Goal: Task Accomplishment & Management: Complete application form

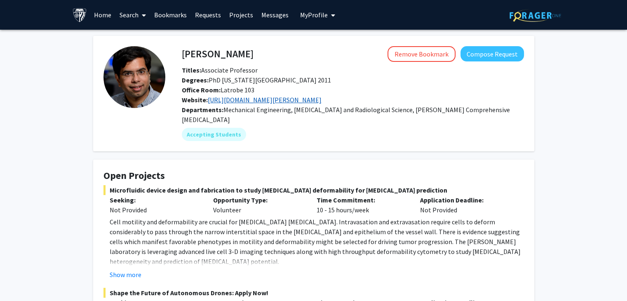
click at [226, 100] on link "[URL][DOMAIN_NAME][PERSON_NAME]" at bounding box center [265, 100] width 114 height 8
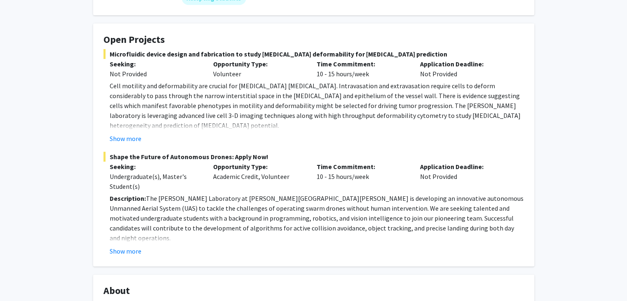
scroll to position [137, 0]
click at [133, 245] on button "Show more" at bounding box center [126, 250] width 32 height 10
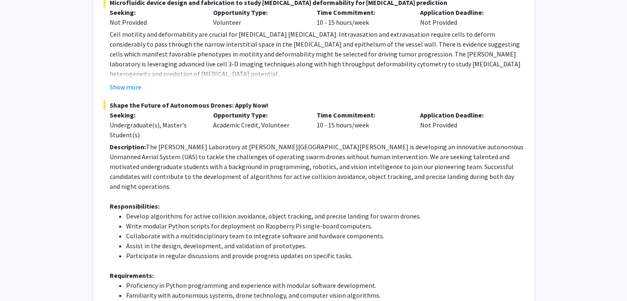
scroll to position [0, 0]
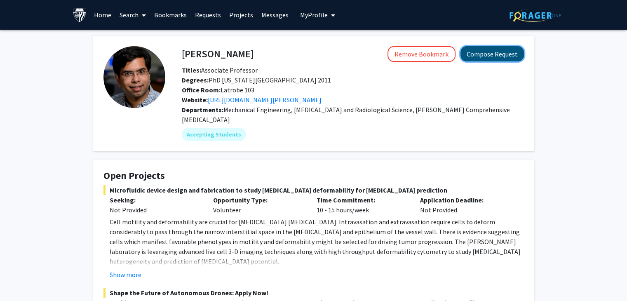
click at [480, 57] on button "Compose Request" at bounding box center [491, 53] width 63 height 15
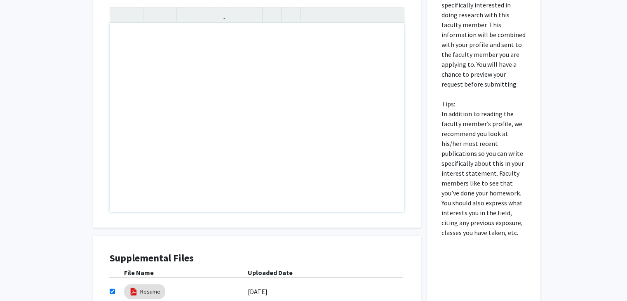
scroll to position [404, 0]
click at [234, 75] on div "Note to users with screen readers: Please press Alt+0 or Option+0 to deactivate…" at bounding box center [257, 118] width 294 height 189
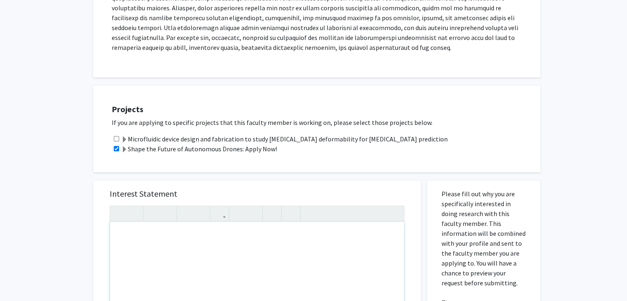
scroll to position [208, 0]
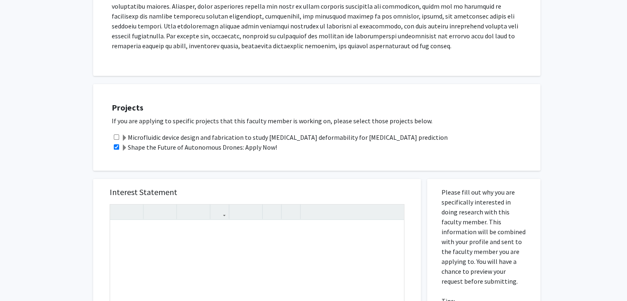
click at [124, 146] on span at bounding box center [124, 148] width 7 height 7
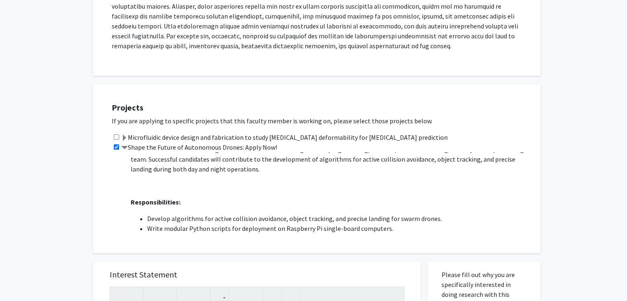
scroll to position [0, 0]
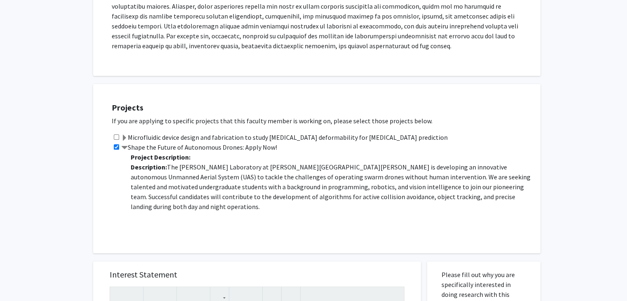
drag, startPoint x: 496, startPoint y: 206, endPoint x: 325, endPoint y: 144, distance: 182.5
click at [325, 144] on div "Shape the Future of Autonomous Drones: Apply Now! Project Description: Descript…" at bounding box center [322, 188] width 420 height 92
copy div "Project Description: Description: The [PERSON_NAME] Laboratory at [PERSON_NAME]…"
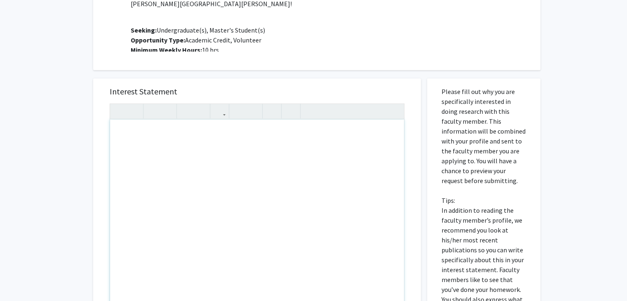
scroll to position [391, 0]
click at [222, 165] on div "Note to users with screen readers: Please press Alt+0 or Option+0 to deactivate…" at bounding box center [257, 213] width 294 height 189
paste div "Note to users with screen readers: Please press Alt+0 or Option+0 to deactivate…"
type textarea "<l>I do sitamet co adipi eli sed doeiusmodtemp incididu utlabore et dol Magnaa …"
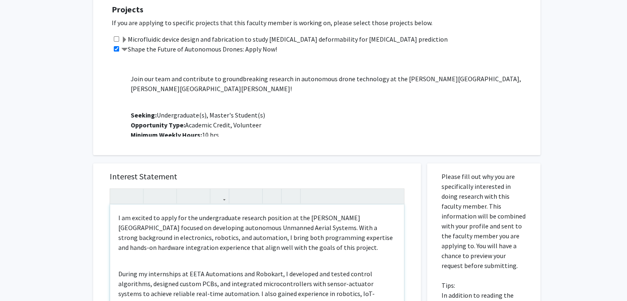
scroll to position [305, 0]
drag, startPoint x: 211, startPoint y: 218, endPoint x: 195, endPoint y: 218, distance: 16.1
click at [195, 218] on p "I am excited to apply for the undergraduate research position at the [PERSON_NA…" at bounding box center [256, 233] width 277 height 40
type textarea "<l>I do sitamet co adipi eli sed doeiusmo temporin utlabore et dol Magnaa Enima…"
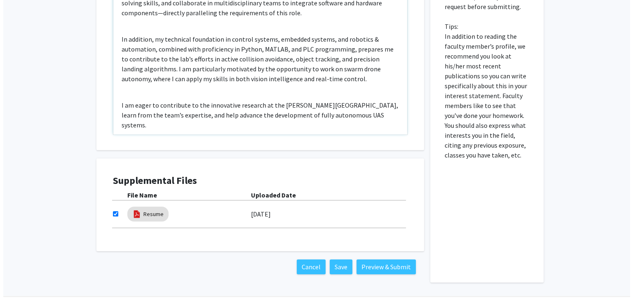
scroll to position [589, 0]
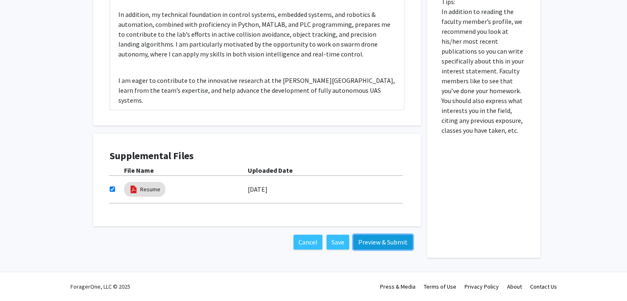
click at [371, 243] on button "Preview & Submit" at bounding box center [382, 241] width 59 height 15
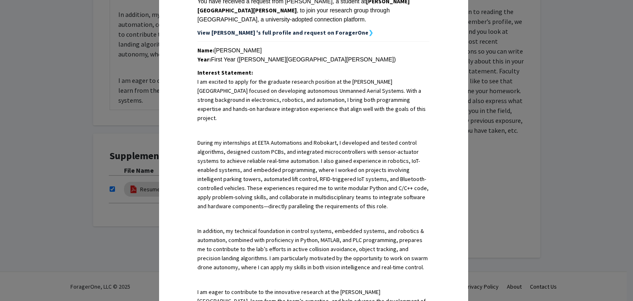
scroll to position [283, 0]
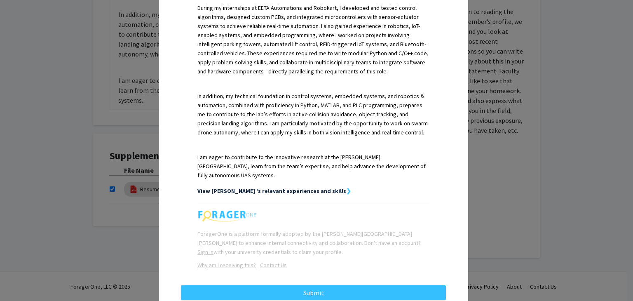
click at [257, 187] on strong "View [PERSON_NAME] 's relevant experiences and skills" at bounding box center [271, 190] width 149 height 7
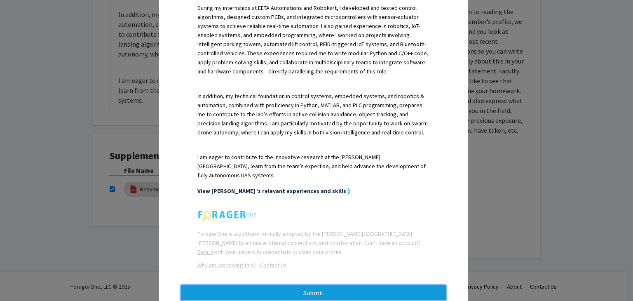
click at [250, 285] on button "Submit" at bounding box center [313, 292] width 265 height 15
